Goal: Task Accomplishment & Management: Use online tool/utility

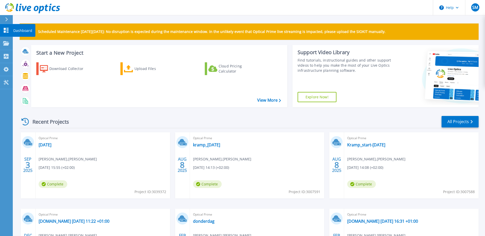
click at [7, 27] on link "Dashboard Dashboard" at bounding box center [6, 30] width 13 height 13
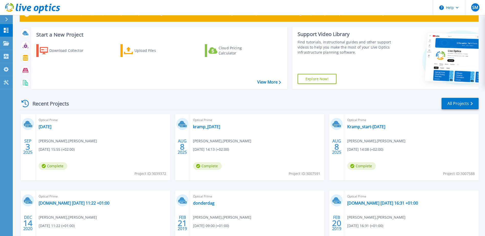
scroll to position [17, 0]
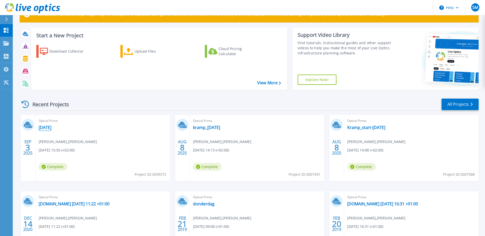
click at [48, 127] on link "[DATE]" at bounding box center [45, 127] width 13 height 5
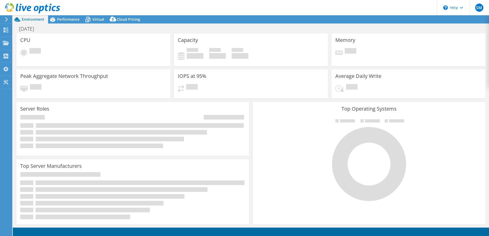
select select "EUFrankfurt"
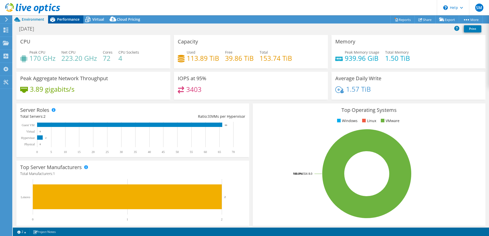
click at [66, 19] on span "Performance" at bounding box center [68, 19] width 22 height 5
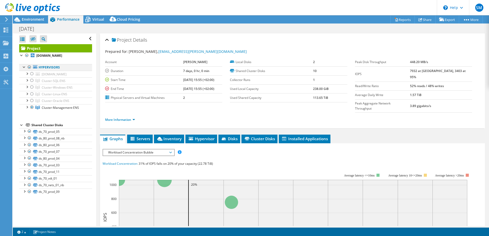
click at [28, 66] on div at bounding box center [29, 67] width 5 height 6
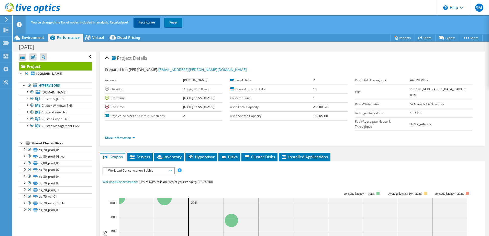
click at [148, 20] on link "Recalculate" at bounding box center [146, 22] width 27 height 9
drag, startPoint x: 176, startPoint y: 108, endPoint x: 191, endPoint y: 105, distance: 15.7
click at [191, 105] on tr "End Time 09/10/2025, 15:55 (+02:00)" at bounding box center [163, 107] width 117 height 9
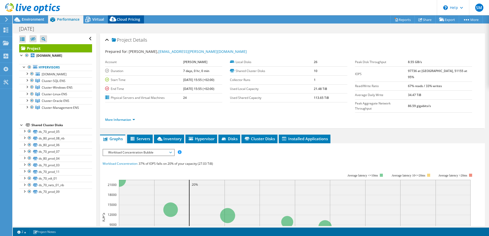
click at [127, 20] on span "Cloud Pricing" at bounding box center [128, 19] width 23 height 5
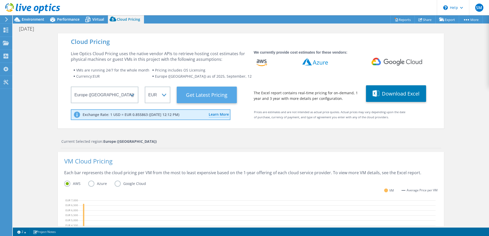
click at [187, 94] on Latest "Get Latest Pricing" at bounding box center [207, 95] width 60 height 17
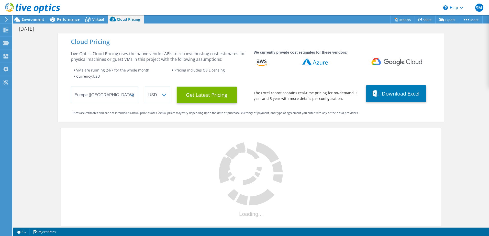
select select "EUR"
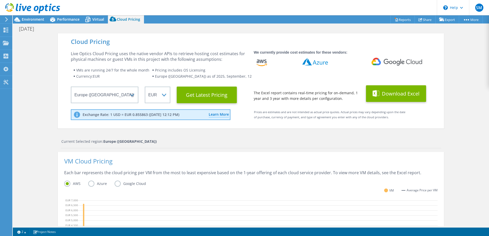
click at [401, 94] on button "Download Excel" at bounding box center [396, 93] width 60 height 17
click at [477, 63] on div "Cloud Pricing Live Optics Cloud Pricing uses the native vendor APIs to retrieve…" at bounding box center [251, 207] width 476 height 348
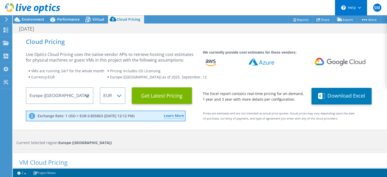
scroll to position [153, 0]
